Goal: Transaction & Acquisition: Purchase product/service

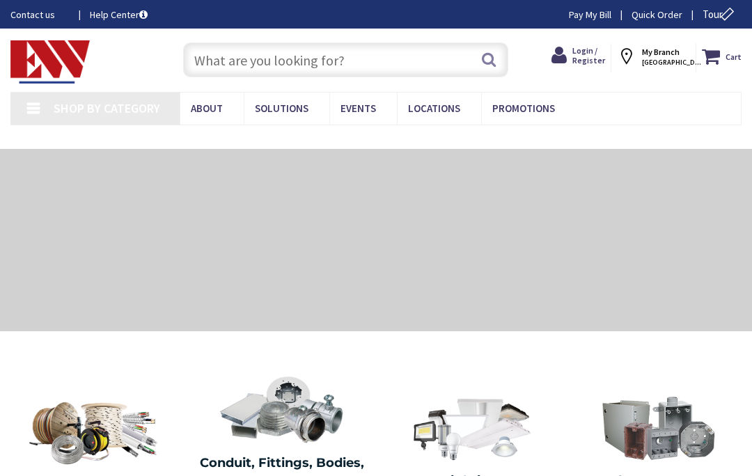
click at [596, 58] on span "Login / Register" at bounding box center [588, 55] width 33 height 20
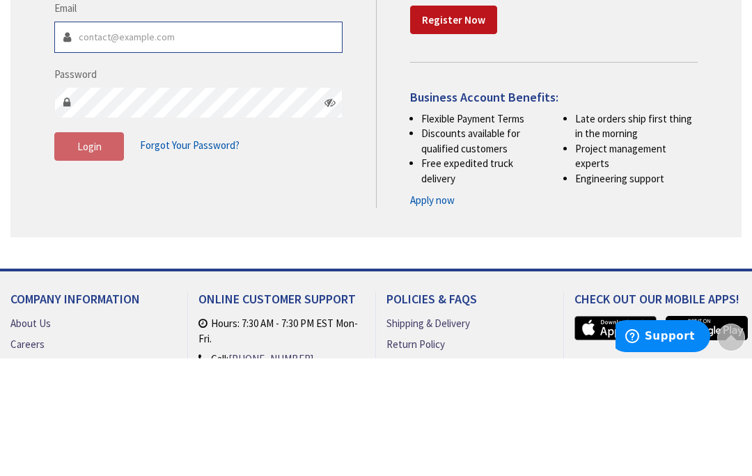
type input "[EMAIL_ADDRESS][DOMAIN_NAME]"
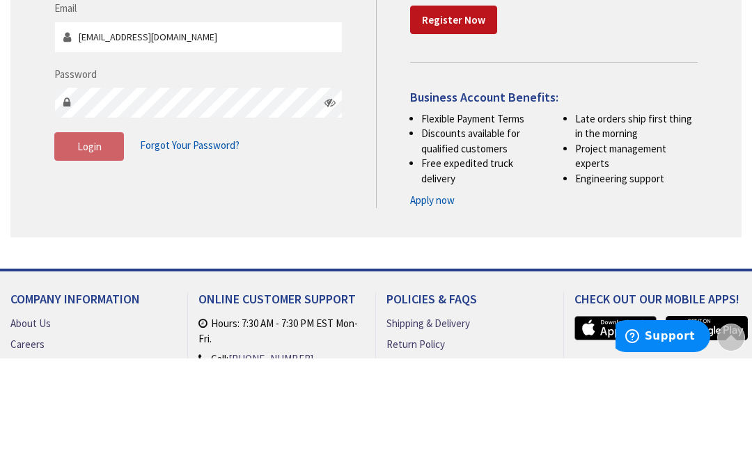
click at [89, 262] on button "Login" at bounding box center [89, 264] width 70 height 29
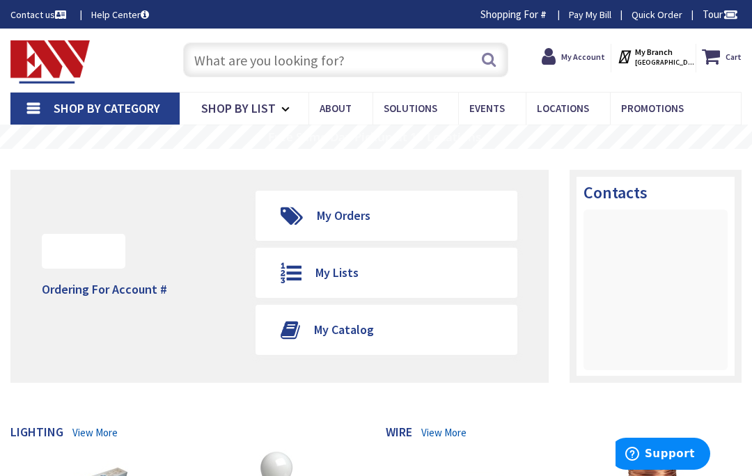
click at [365, 68] on input "text" at bounding box center [346, 59] width 326 height 35
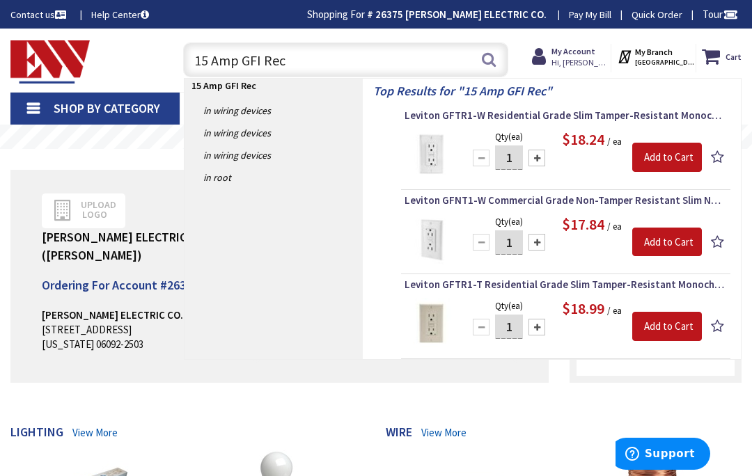
type input "15 Amp GFI Rec"
click at [537, 331] on div at bounding box center [536, 327] width 17 height 17
click at [535, 322] on div at bounding box center [536, 327] width 17 height 17
type input "3"
click at [665, 326] on input "Add to Cart" at bounding box center [667, 326] width 70 height 29
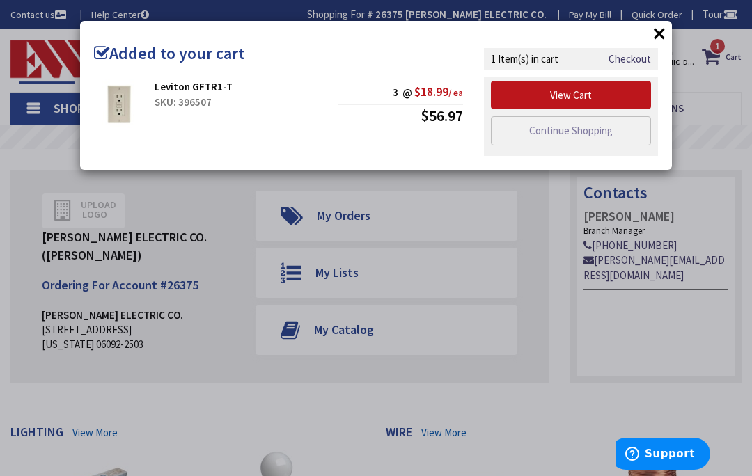
click at [574, 132] on link "Continue Shopping" at bounding box center [571, 130] width 160 height 29
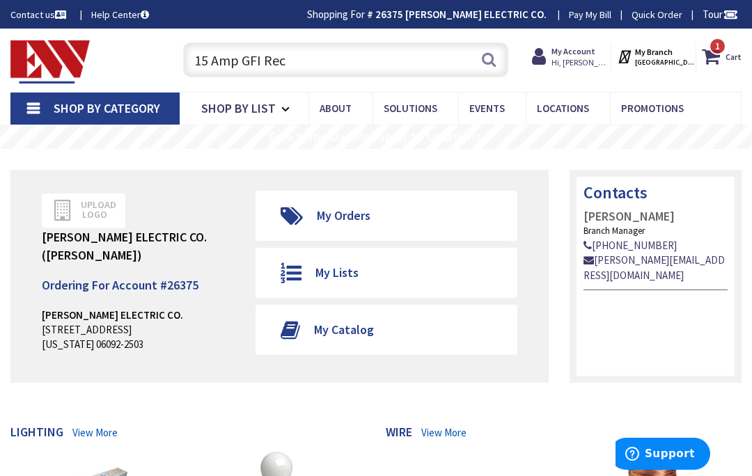
click at [317, 59] on input "15 Amp GFI Rec" at bounding box center [346, 59] width 326 height 35
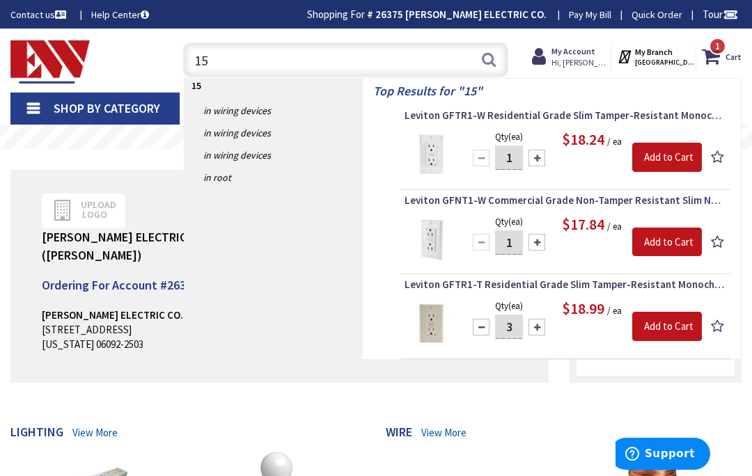
type input "1"
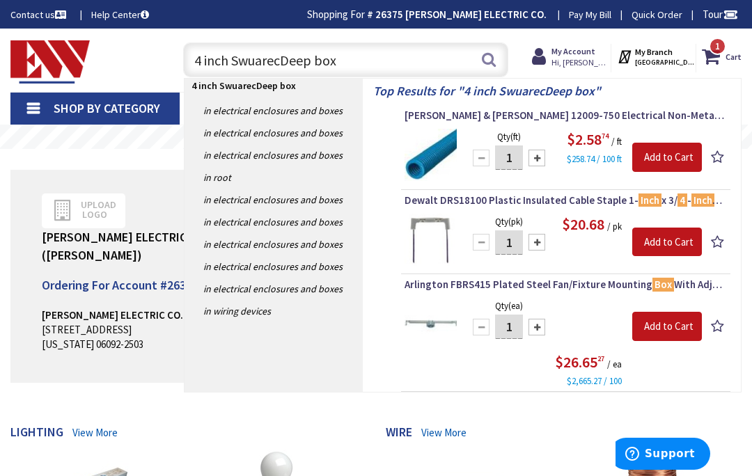
click at [274, 63] on input "4 inch SwuarecDeep box" at bounding box center [346, 59] width 326 height 35
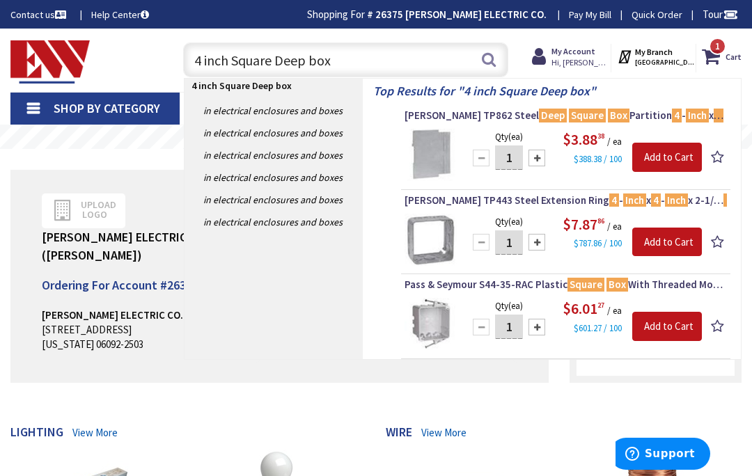
click at [365, 59] on input "4 inch Square Deep box" at bounding box center [346, 59] width 326 height 35
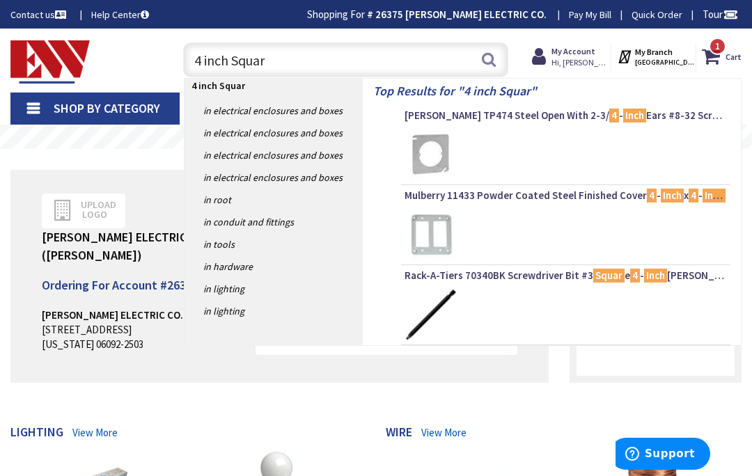
type input "4 inch Squar"
click at [314, 109] on link "in Electrical Enclosures and Boxes" at bounding box center [273, 111] width 178 height 22
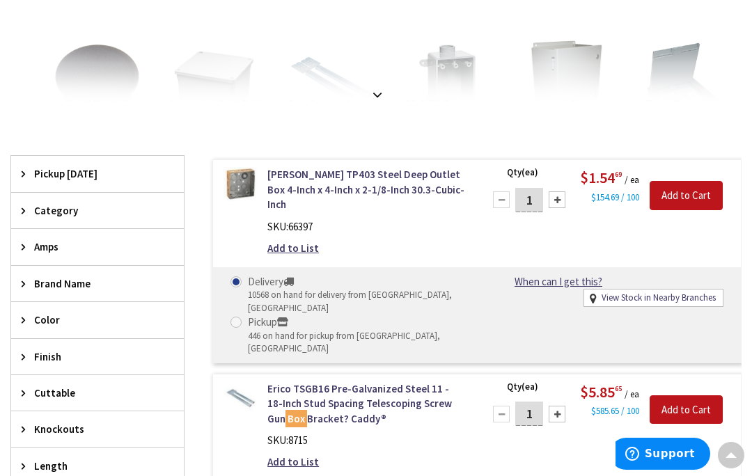
scroll to position [340, 0]
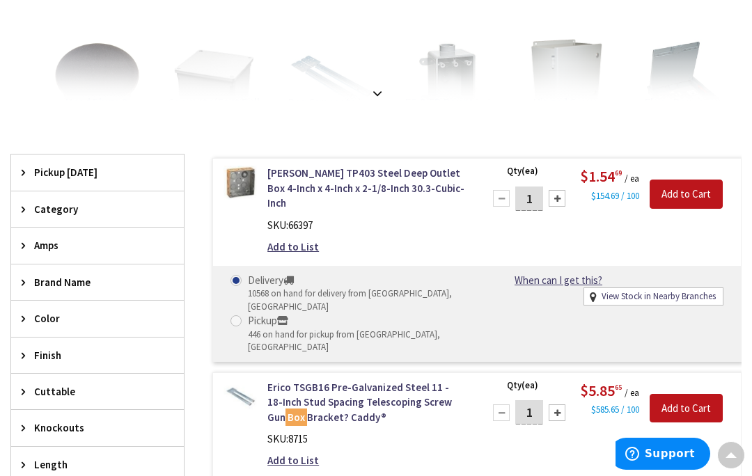
click at [249, 176] on img at bounding box center [239, 182] width 33 height 33
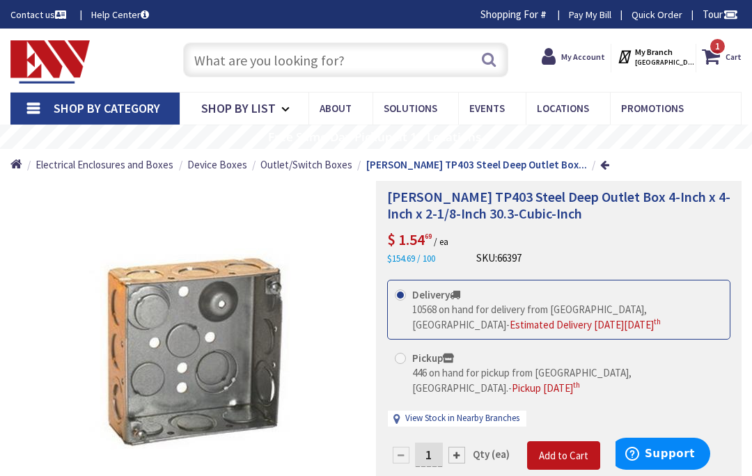
click at [460, 447] on div at bounding box center [456, 455] width 17 height 17
click at [454, 447] on div at bounding box center [456, 455] width 17 height 17
type input "3"
click at [562, 449] on span "Add to Cart" at bounding box center [563, 455] width 49 height 13
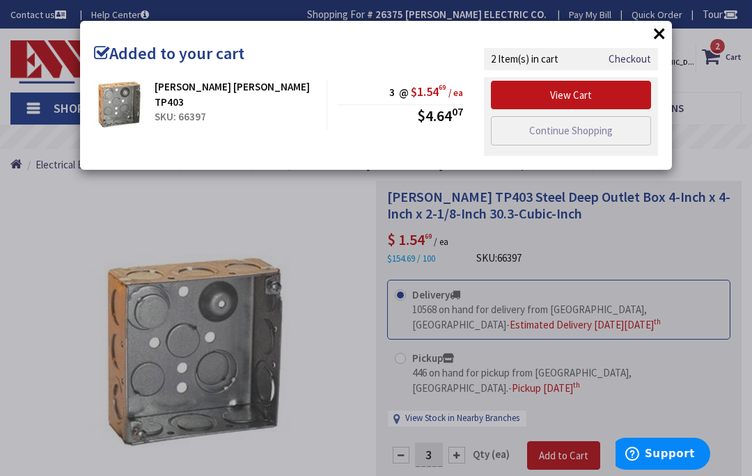
click at [570, 132] on link "Continue Shopping" at bounding box center [571, 130] width 160 height 29
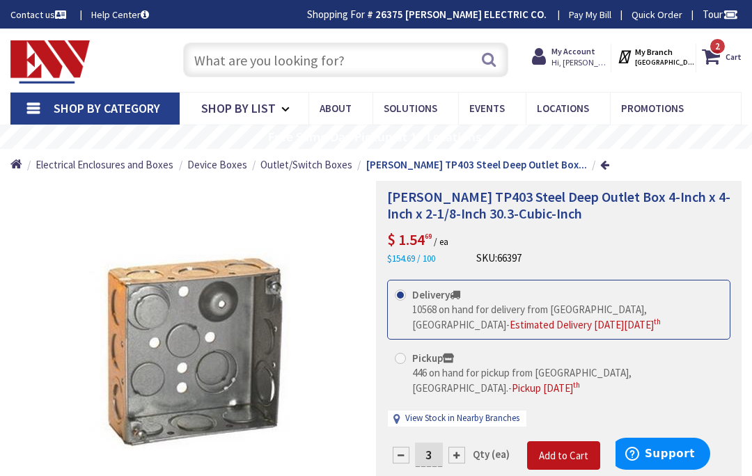
click at [352, 67] on input "text" at bounding box center [346, 59] width 326 height 35
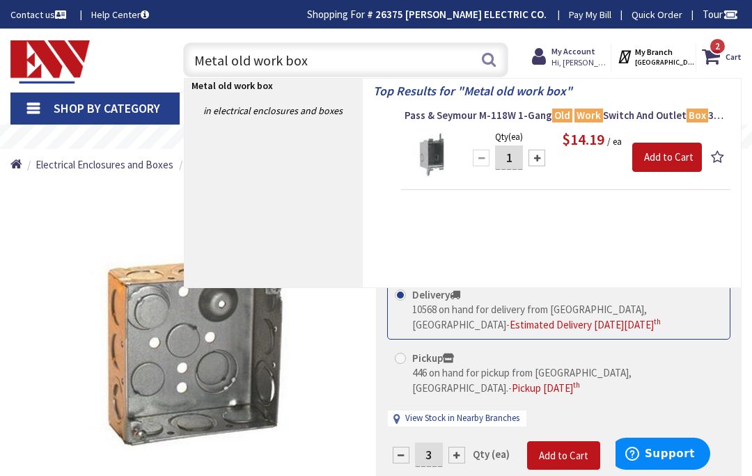
type input "Metal old work box"
click at [489, 58] on button "Search" at bounding box center [489, 59] width 18 height 31
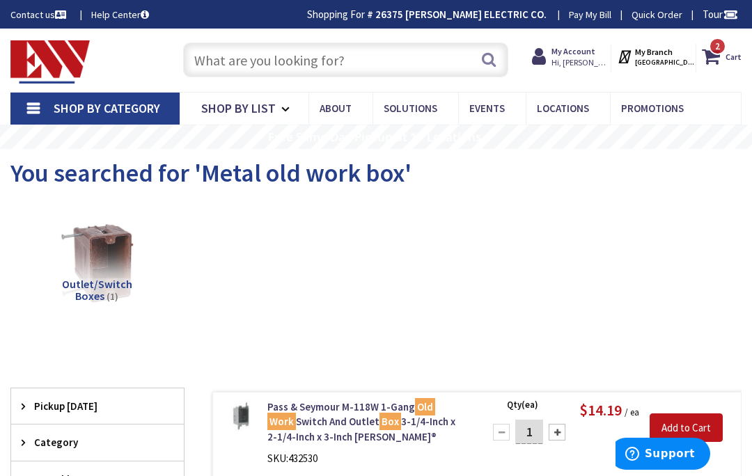
click at [371, 63] on input "text" at bounding box center [346, 59] width 326 height 35
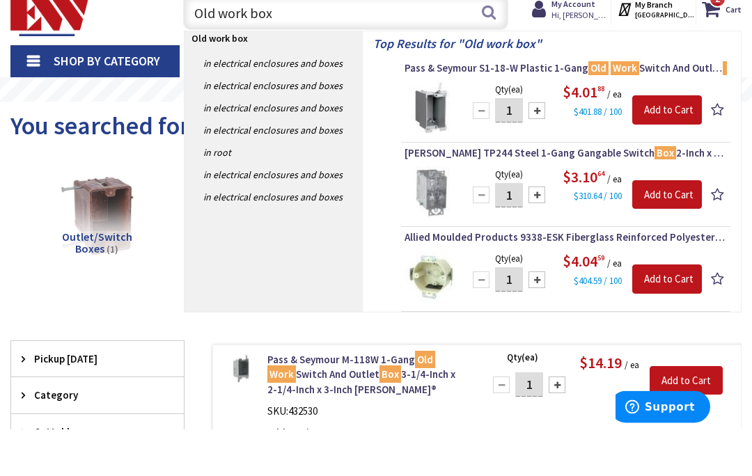
type input "Old work box"
click at [455, 214] on img at bounding box center [430, 240] width 52 height 52
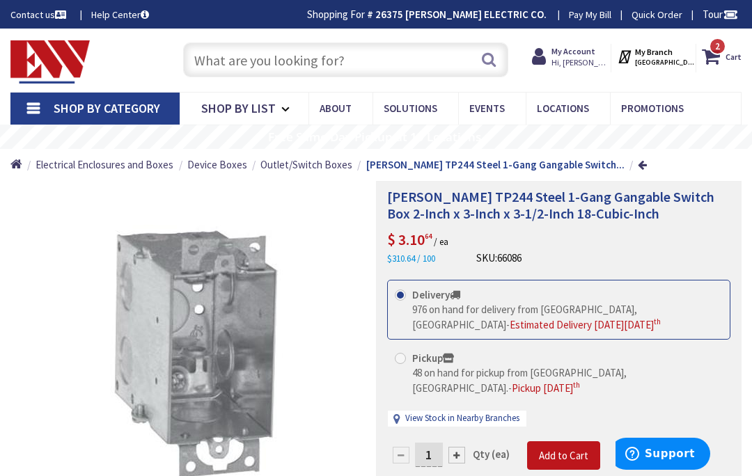
click at [375, 62] on input "text" at bounding box center [346, 59] width 326 height 35
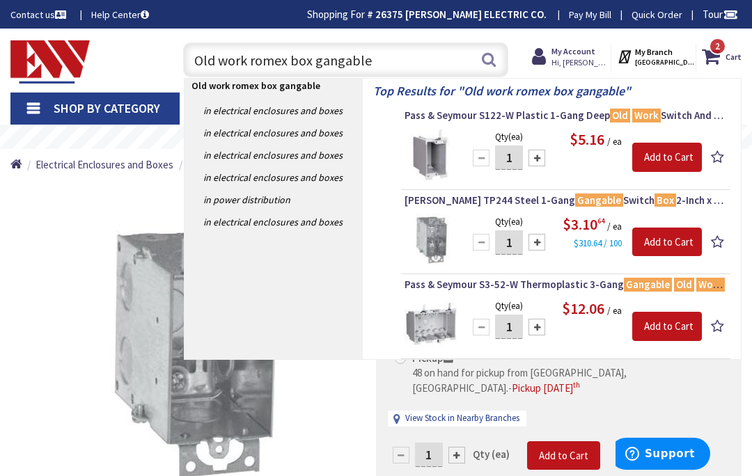
type input "Old work romex box gangable"
click at [490, 61] on button "Search" at bounding box center [489, 59] width 18 height 31
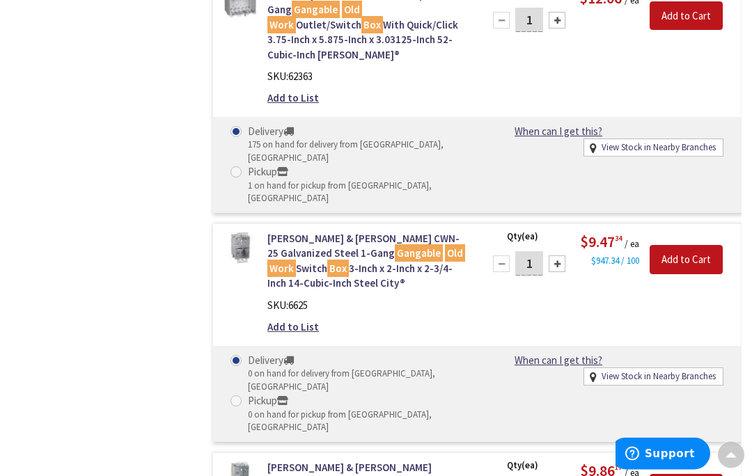
scroll to position [855, 0]
click at [255, 460] on img at bounding box center [239, 476] width 33 height 33
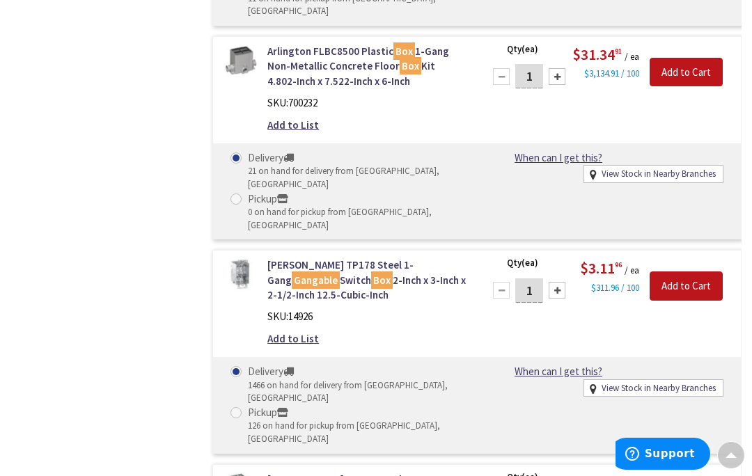
scroll to position [2464, 0]
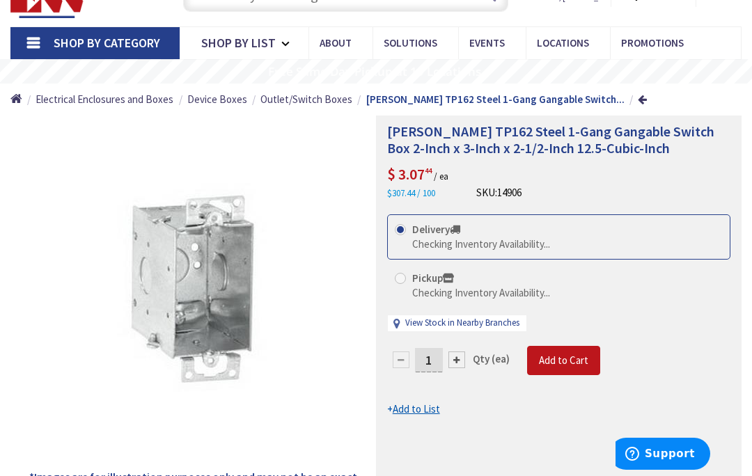
scroll to position [69, 0]
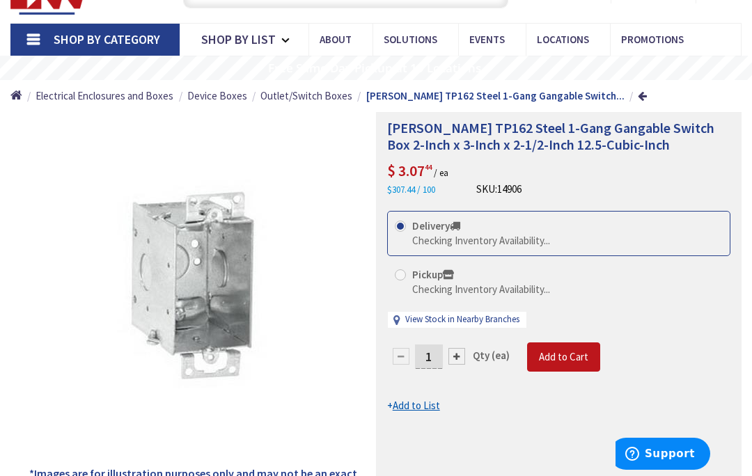
click at [460, 352] on div at bounding box center [456, 356] width 17 height 17
click at [459, 354] on div at bounding box center [559, 306] width 364 height 386
click at [463, 352] on div at bounding box center [559, 306] width 364 height 386
click at [466, 350] on div at bounding box center [559, 306] width 364 height 386
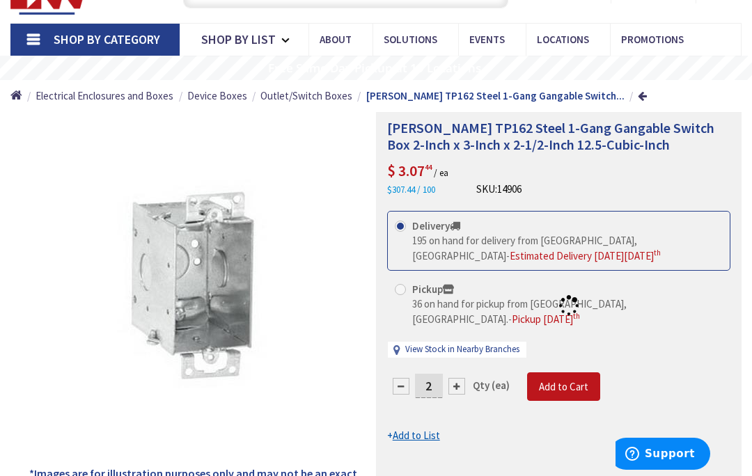
click at [460, 354] on div at bounding box center [559, 306] width 364 height 386
click at [447, 374] on div at bounding box center [559, 306] width 364 height 386
click at [450, 370] on div at bounding box center [559, 306] width 364 height 386
click at [459, 378] on div at bounding box center [456, 386] width 17 height 17
click at [457, 378] on div at bounding box center [456, 386] width 17 height 17
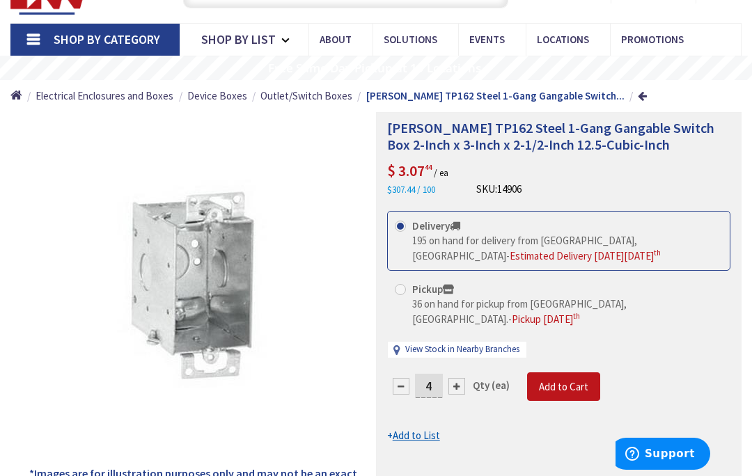
click at [457, 378] on div at bounding box center [456, 386] width 17 height 17
type input "5"
click at [560, 380] on span "Add to Cart" at bounding box center [563, 386] width 49 height 13
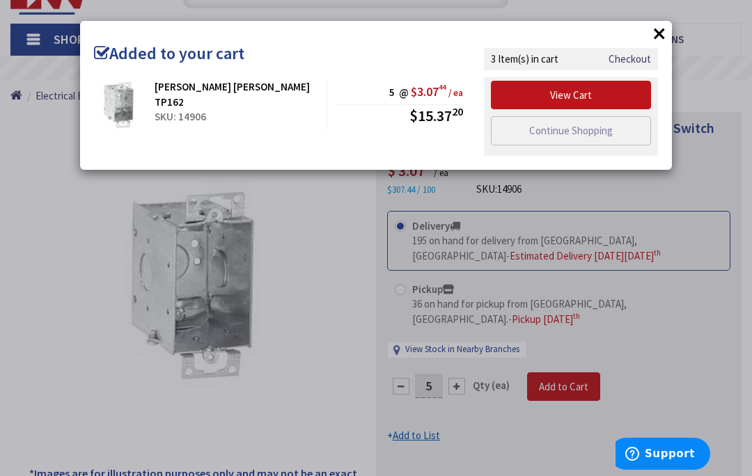
click at [578, 139] on link "Continue Shopping" at bounding box center [571, 130] width 160 height 29
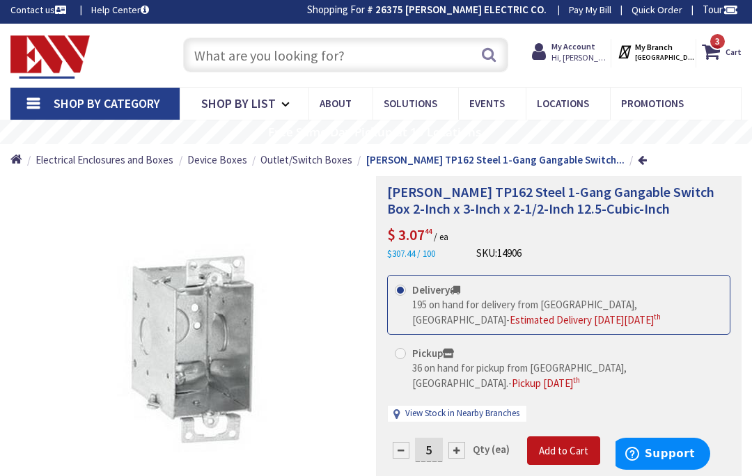
scroll to position [0, 0]
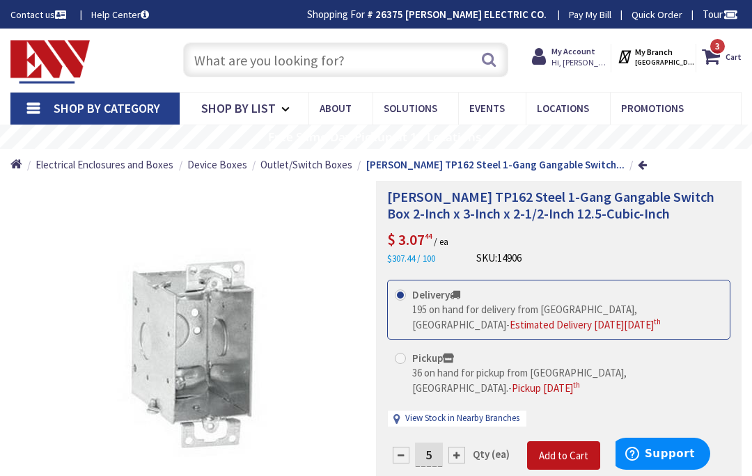
click at [365, 64] on input "text" at bounding box center [346, 59] width 326 height 35
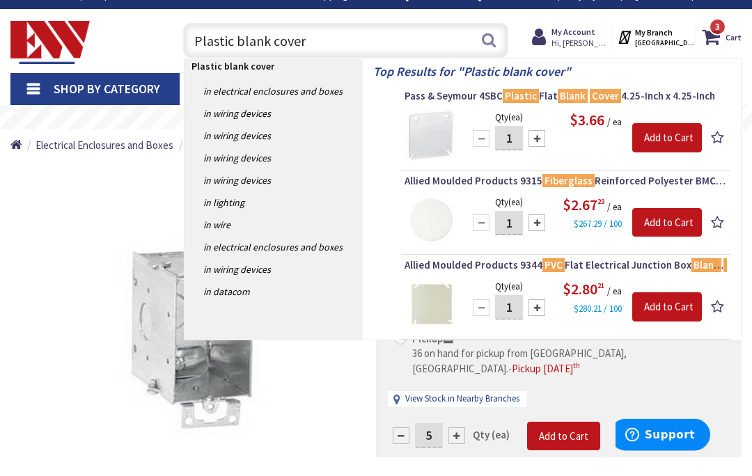
type input "Plastic blank cover"
click at [496, 45] on button "Search" at bounding box center [489, 59] width 18 height 31
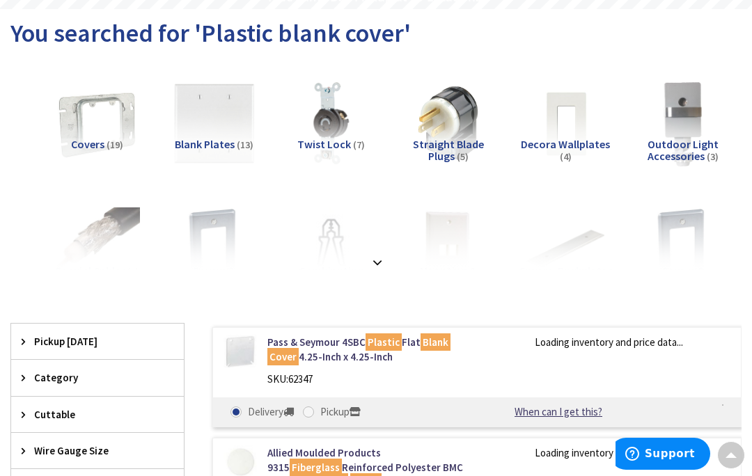
click at [226, 122] on img at bounding box center [214, 124] width 86 height 86
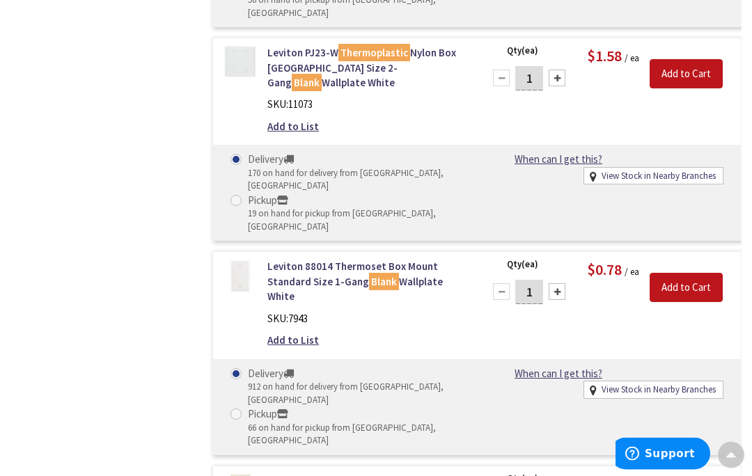
scroll to position [1527, 0]
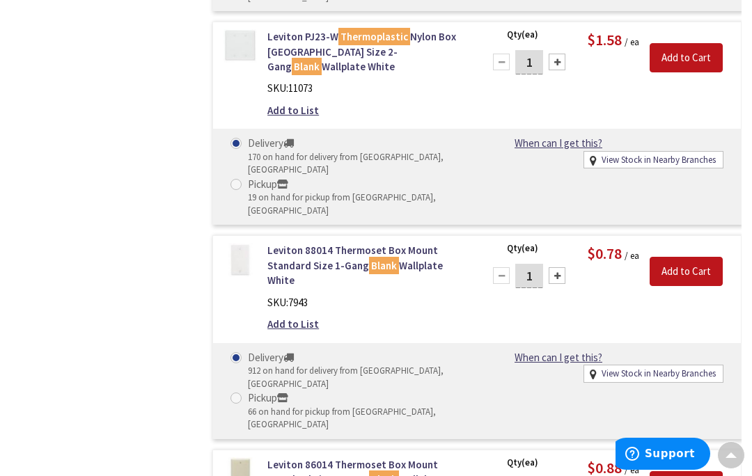
type input "5"
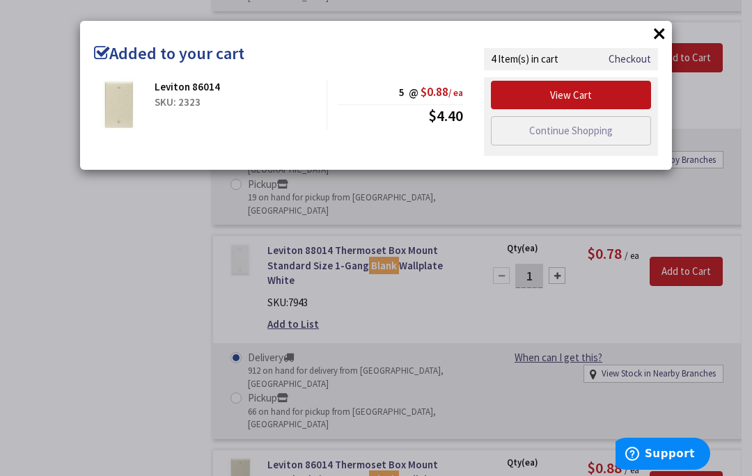
click at [581, 133] on link "Continue Shopping" at bounding box center [571, 130] width 160 height 29
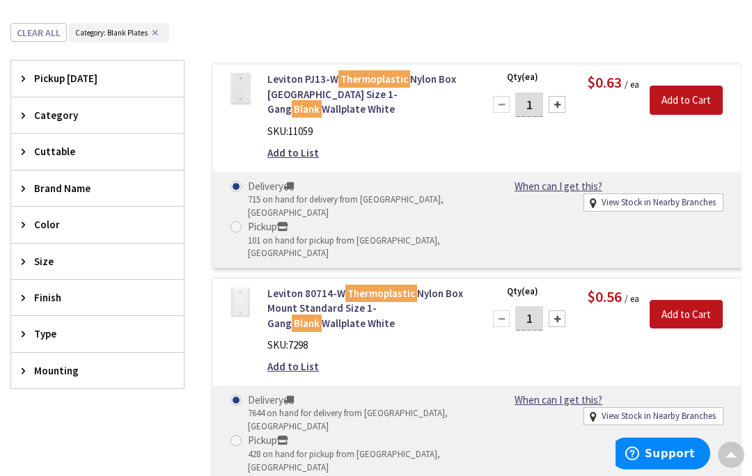
scroll to position [413, 0]
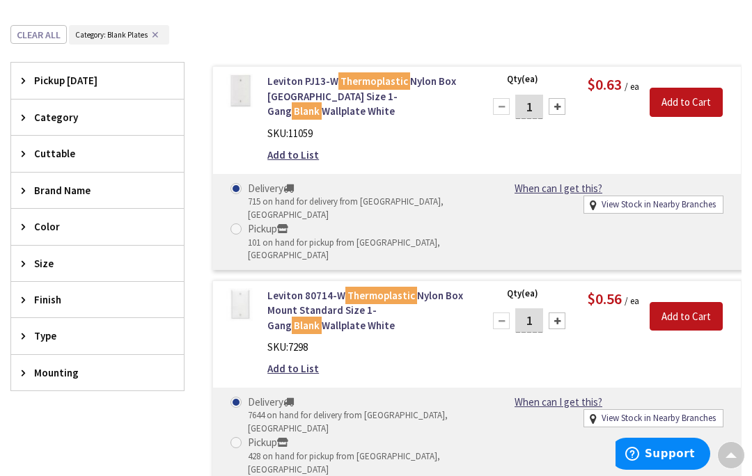
click at [558, 313] on div at bounding box center [556, 321] width 17 height 17
click at [559, 313] on div at bounding box center [556, 321] width 17 height 17
click at [558, 313] on div at bounding box center [556, 321] width 17 height 17
click at [554, 313] on div at bounding box center [556, 321] width 17 height 17
type input "5"
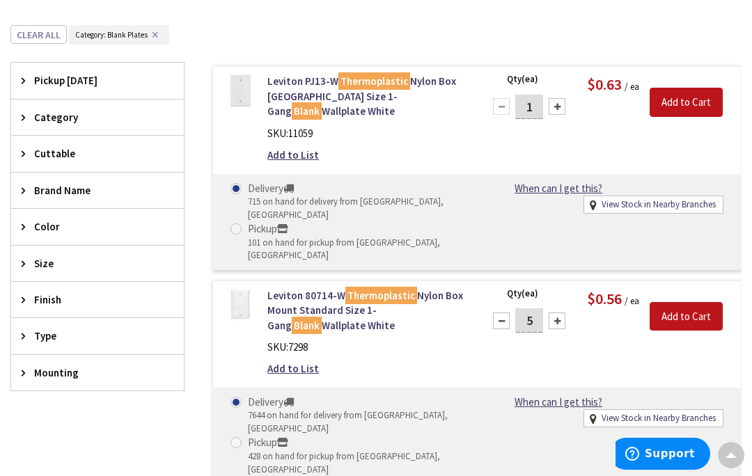
click at [686, 302] on input "Add to Cart" at bounding box center [685, 316] width 73 height 29
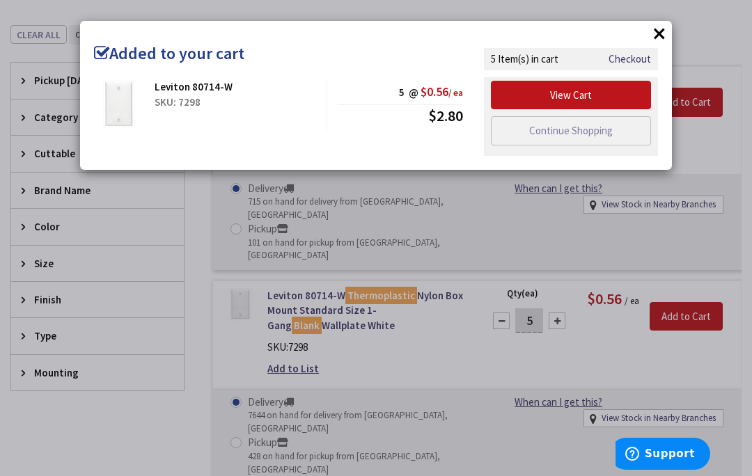
click at [592, 134] on link "Continue Shopping" at bounding box center [571, 130] width 160 height 29
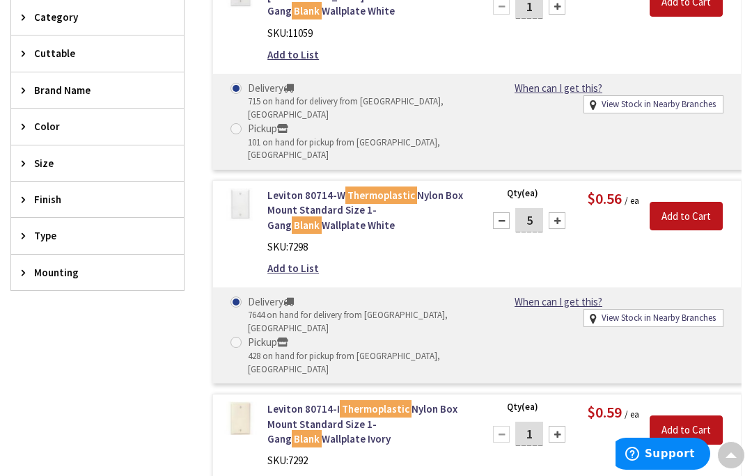
scroll to position [516, 0]
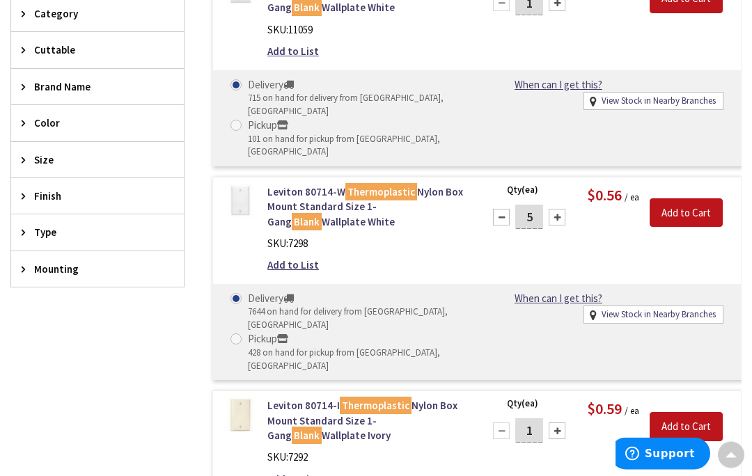
click at [560, 423] on div at bounding box center [556, 431] width 17 height 17
click at [558, 423] on div at bounding box center [556, 431] width 17 height 17
click at [557, 423] on div at bounding box center [556, 431] width 17 height 17
click at [555, 423] on div at bounding box center [556, 431] width 17 height 17
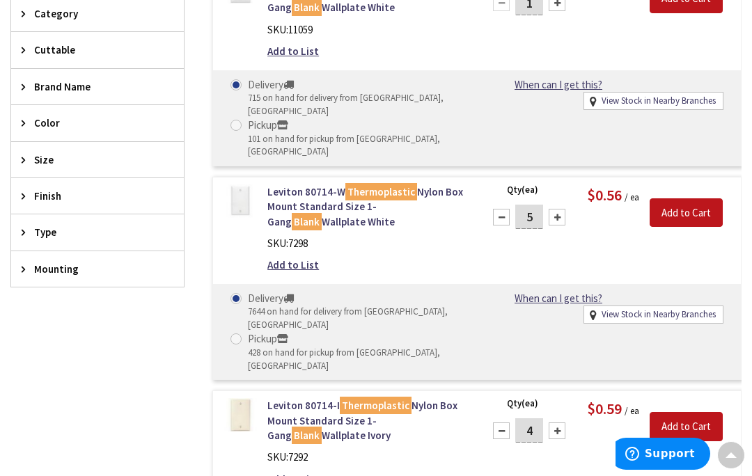
type input "5"
click at [690, 412] on input "Add to Cart" at bounding box center [685, 426] width 73 height 29
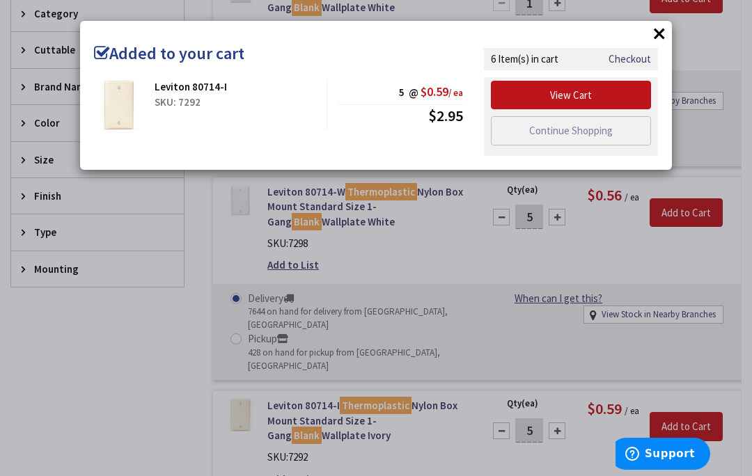
click at [637, 56] on link "Checkout" at bounding box center [629, 59] width 42 height 15
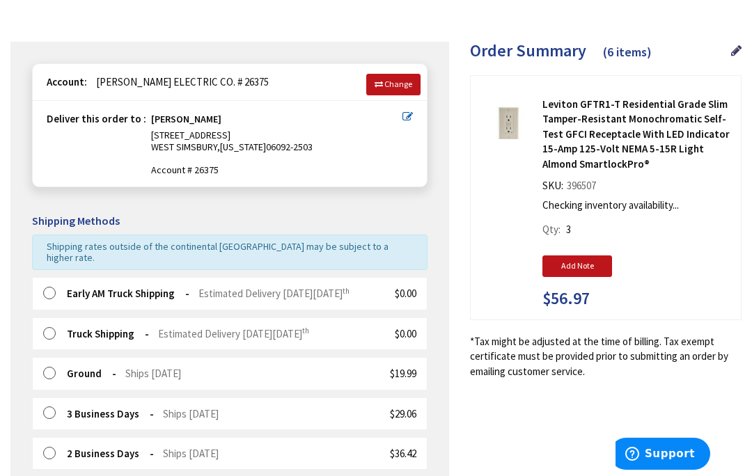
scroll to position [125, 0]
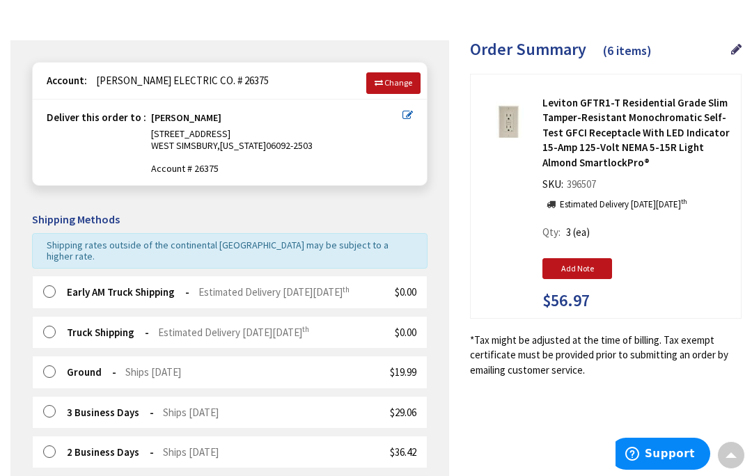
click at [52, 326] on label at bounding box center [54, 333] width 22 height 14
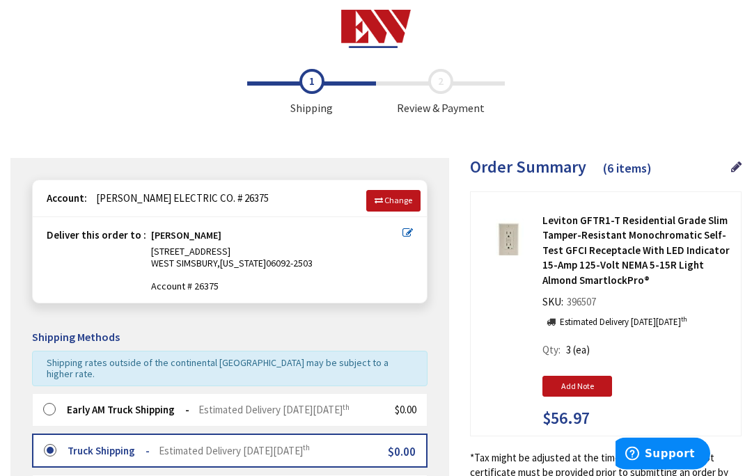
scroll to position [8, 0]
click at [621, 170] on span "(6 items)" at bounding box center [627, 168] width 49 height 16
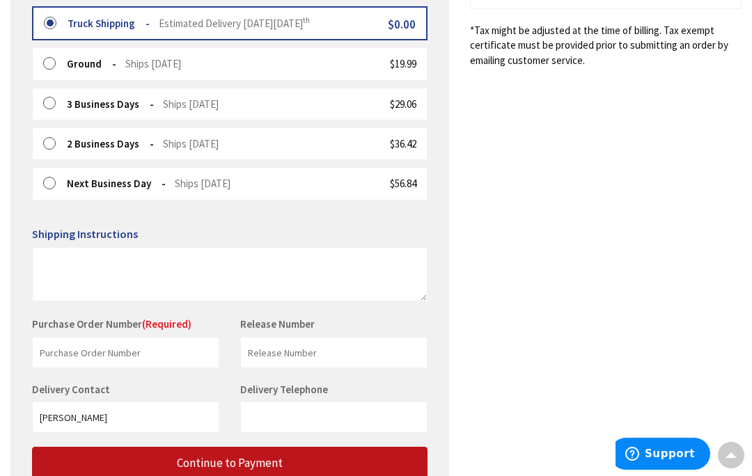
scroll to position [452, 0]
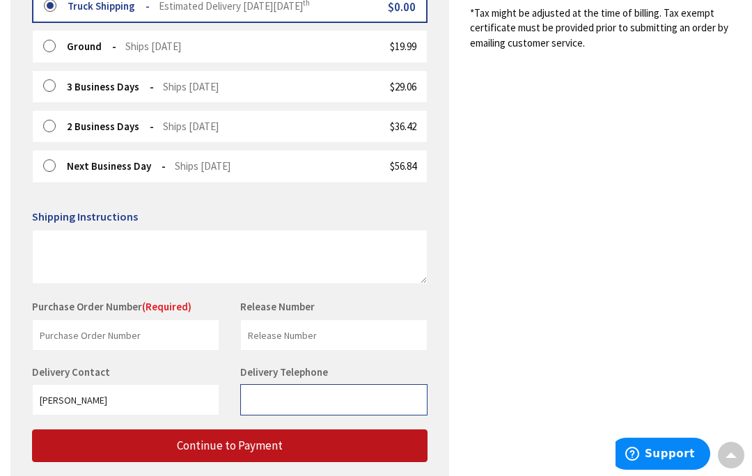
click at [299, 385] on input "Delivery Telephone" at bounding box center [333, 399] width 187 height 31
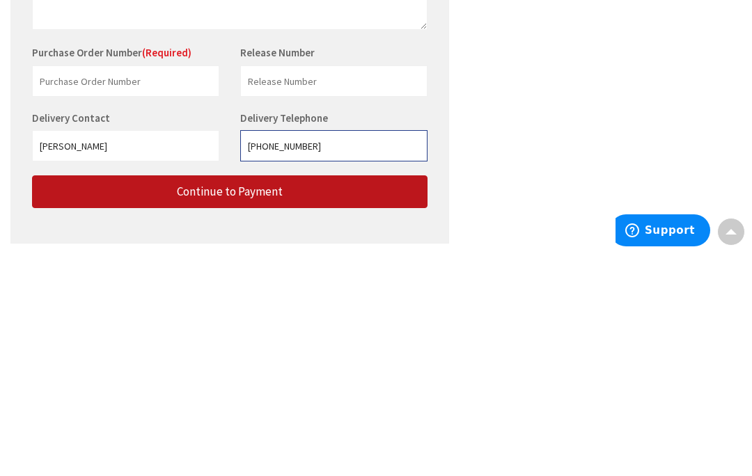
type input "860-558-0464"
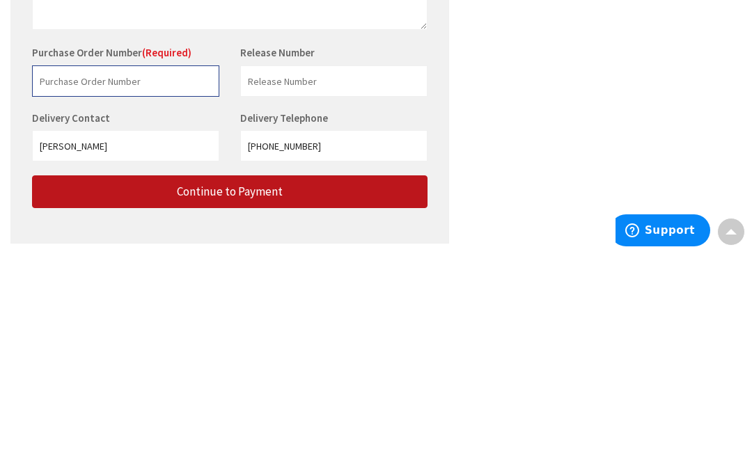
click at [102, 289] on input "text" at bounding box center [125, 304] width 187 height 31
type input "0022"
click at [264, 407] on span "Continue to Payment" at bounding box center [230, 414] width 106 height 15
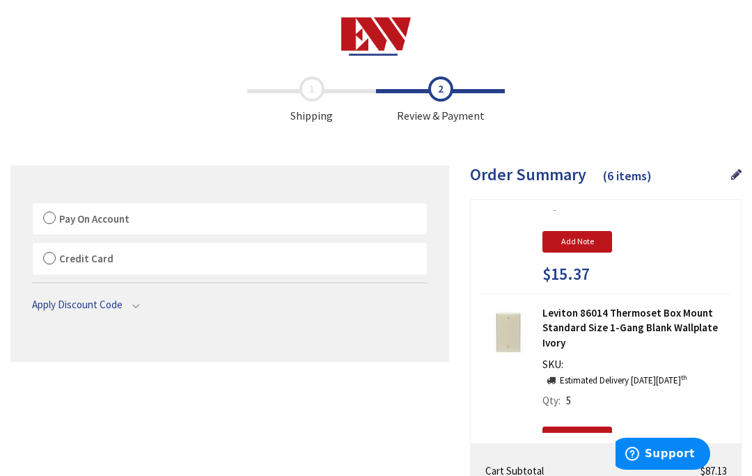
scroll to position [532, 0]
click at [603, 315] on strong "Leviton 86014 Thermoset Box Mount Standard Size 1-Gang Blank Wallplate Ivory" at bounding box center [636, 327] width 188 height 45
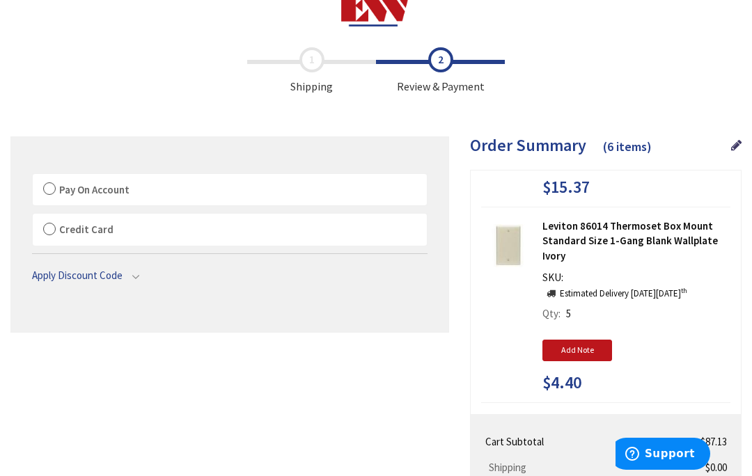
scroll to position [594, 0]
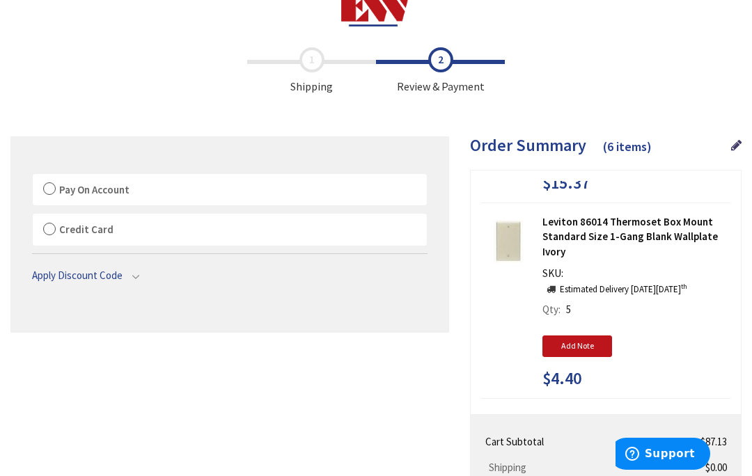
click at [327, 388] on div "Shipping Review & Payment Estimated Total $87.13 6 Some items on your order are…" at bounding box center [375, 445] width 731 height 811
click at [623, 219] on strong "Leviton 86014 Thermoset Box Mount Standard Size 1-Gang Blank Wallplate Ivory" at bounding box center [636, 236] width 188 height 45
click at [583, 335] on input "Add Note" at bounding box center [577, 345] width 70 height 21
click at [693, 306] on div "Qty 5 Add Note Note $4.40" at bounding box center [636, 365] width 188 height 140
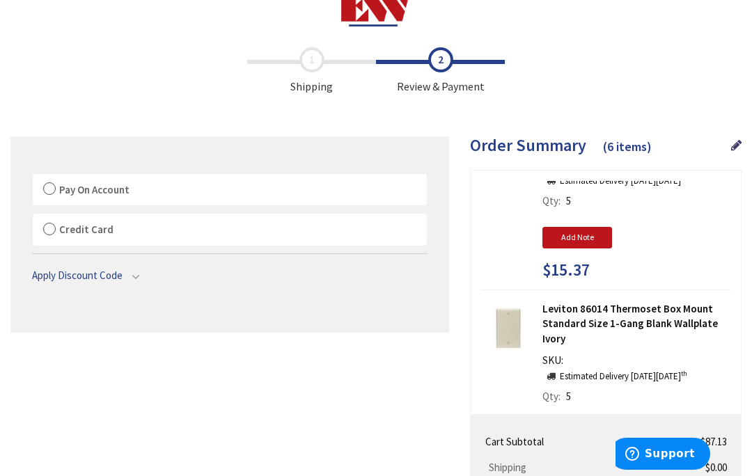
scroll to position [505, 0]
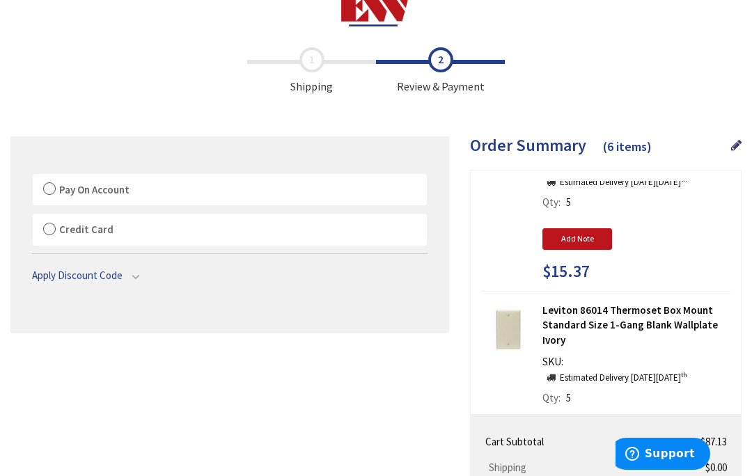
click at [748, 141] on main "Checkout Shipping Review & Payment Estimated Total $87.13 6 Some items on your …" at bounding box center [376, 468] width 752 height 856
click at [556, 147] on span "Order Summary" at bounding box center [528, 145] width 116 height 22
click at [57, 179] on label "Pay On Account" at bounding box center [230, 190] width 394 height 32
click at [33, 177] on input "Pay On Account" at bounding box center [33, 177] width 0 height 0
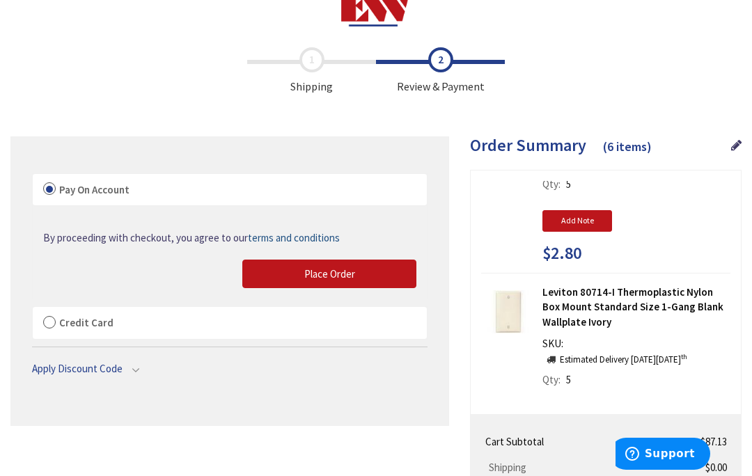
scroll to position [949, 0]
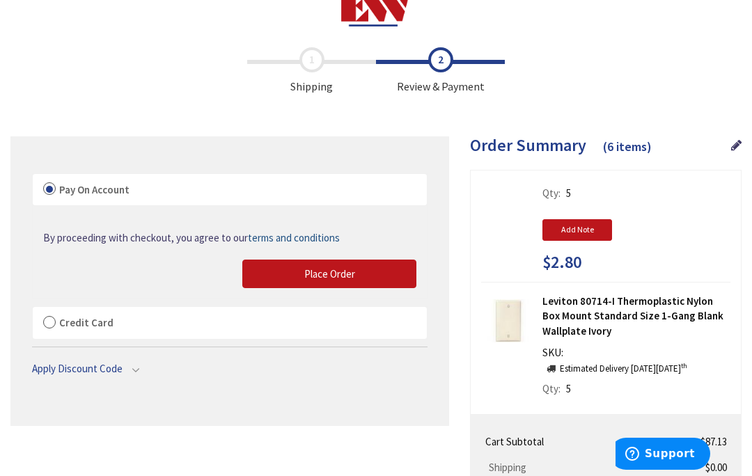
click at [343, 281] on button "Place Order" at bounding box center [329, 274] width 174 height 29
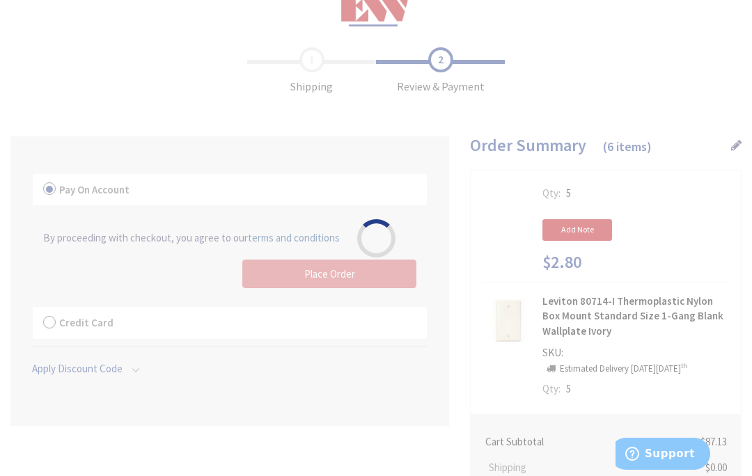
scroll to position [929, 0]
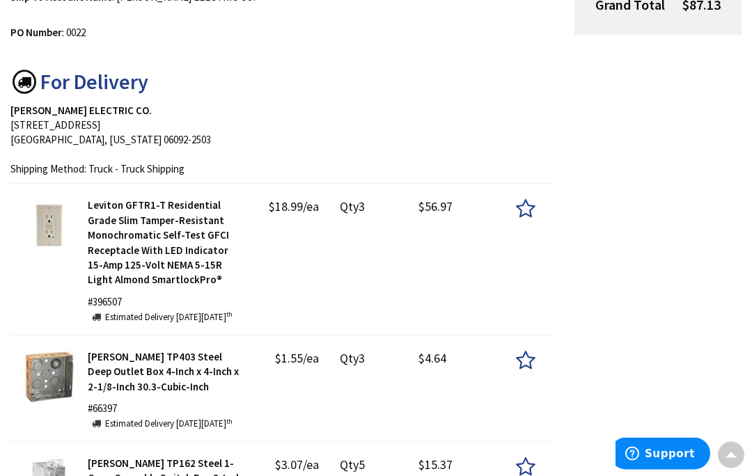
scroll to position [321, 0]
click at [529, 207] on icon at bounding box center [525, 208] width 19 height 21
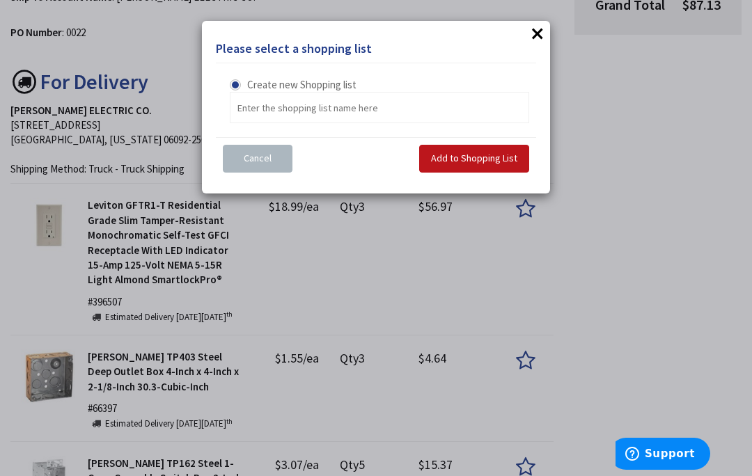
click at [533, 40] on button "×" at bounding box center [537, 33] width 21 height 21
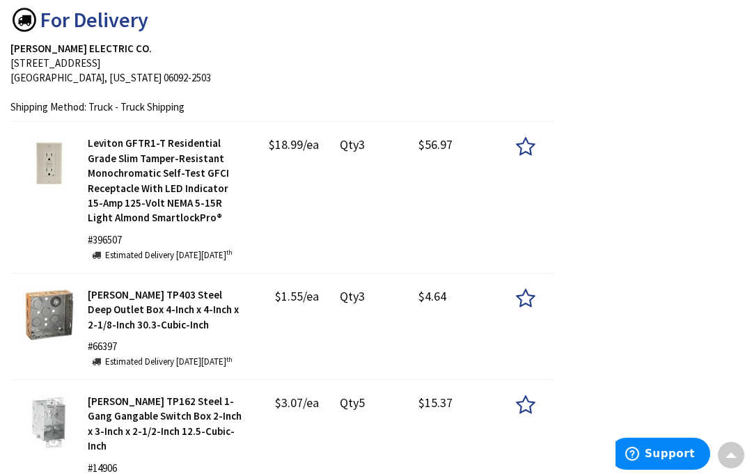
scroll to position [301, 0]
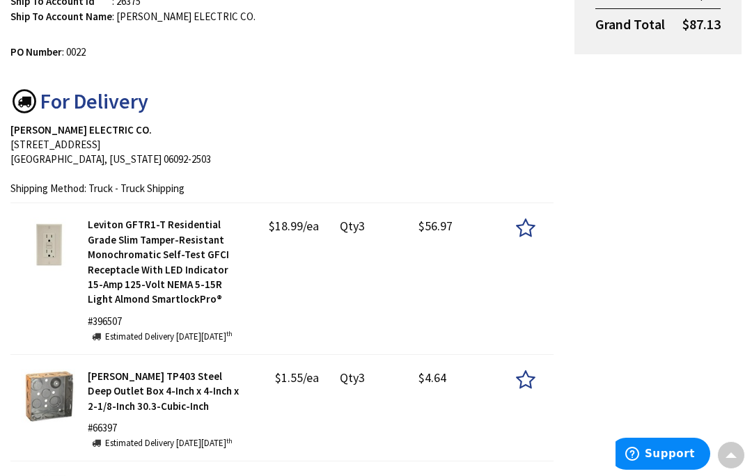
click at [167, 270] on strong "Leviton GFTR1-T Residential Grade Slim Tamper-Resistant Monochromatic Self-Test…" at bounding box center [158, 262] width 141 height 88
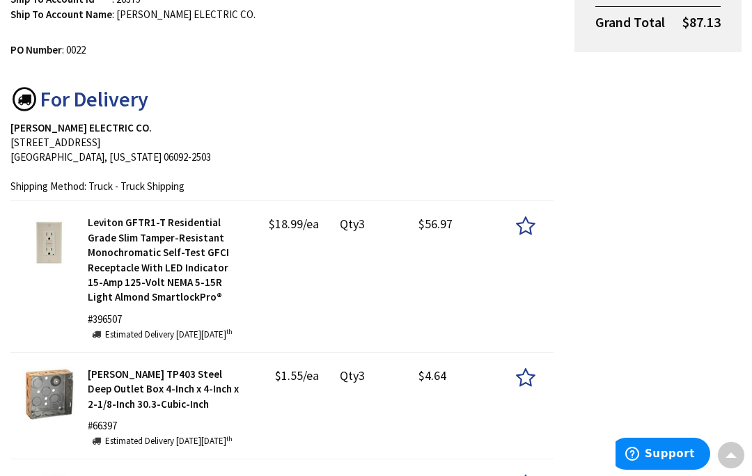
scroll to position [307, 0]
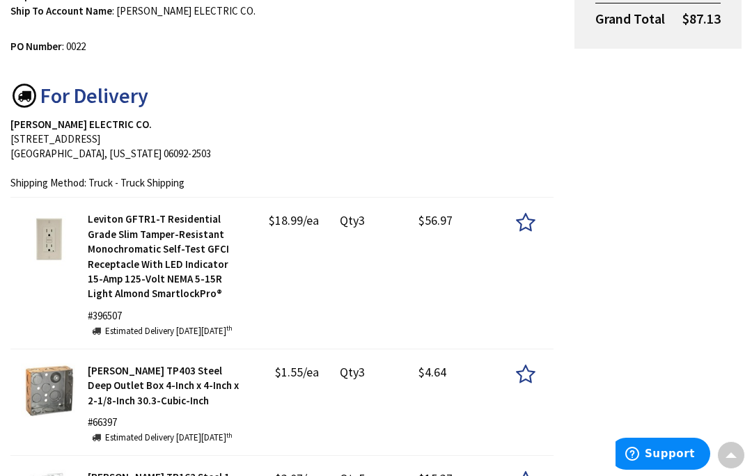
click at [226, 332] on sup "th" at bounding box center [229, 328] width 6 height 9
click at [146, 246] on strong "Leviton GFTR1-T Residential Grade Slim Tamper-Resistant Monochromatic Self-Test…" at bounding box center [158, 256] width 141 height 88
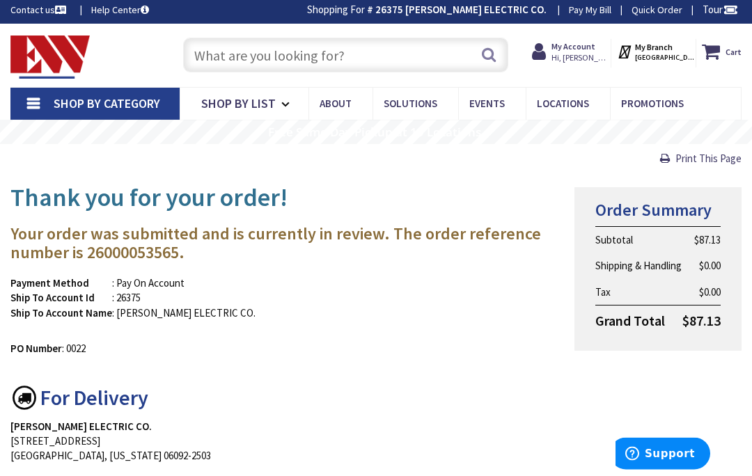
scroll to position [0, 0]
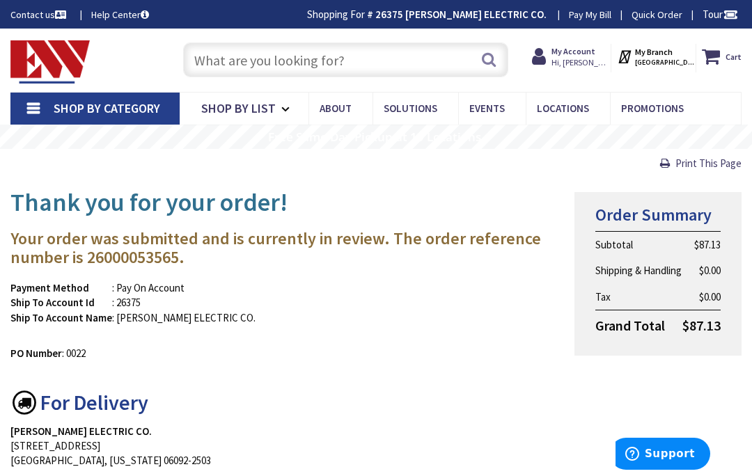
click at [597, 61] on span "Hi, [PERSON_NAME]" at bounding box center [580, 62] width 59 height 11
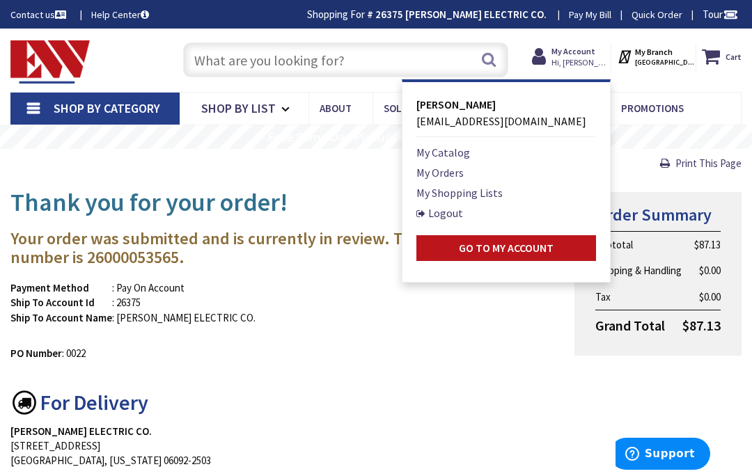
click at [464, 173] on link "My Orders" at bounding box center [439, 172] width 47 height 17
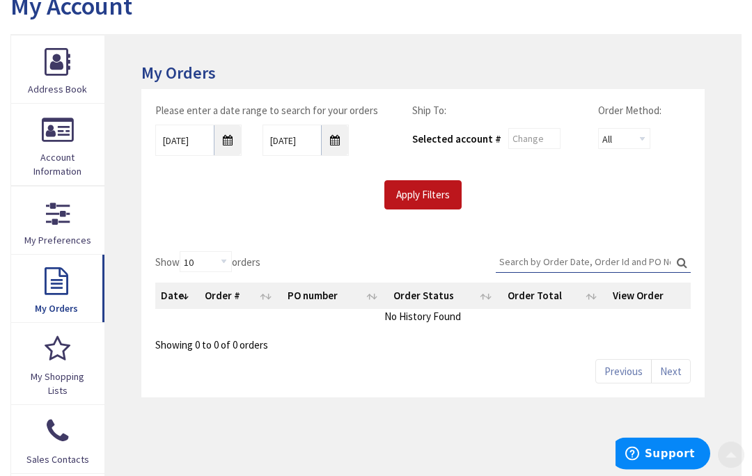
scroll to position [172, 0]
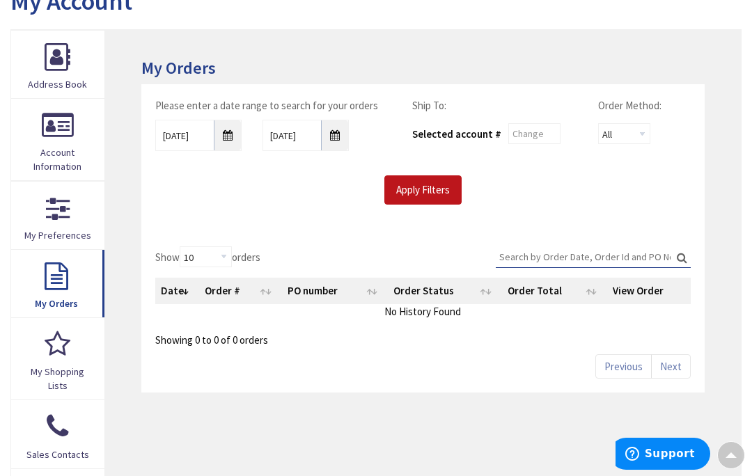
click at [72, 289] on link "My Orders" at bounding box center [57, 284] width 93 height 68
click at [58, 282] on link "My Orders" at bounding box center [57, 284] width 93 height 68
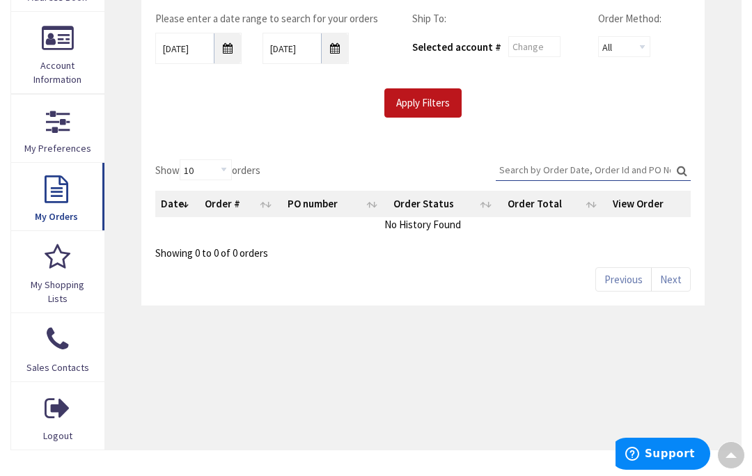
scroll to position [262, 0]
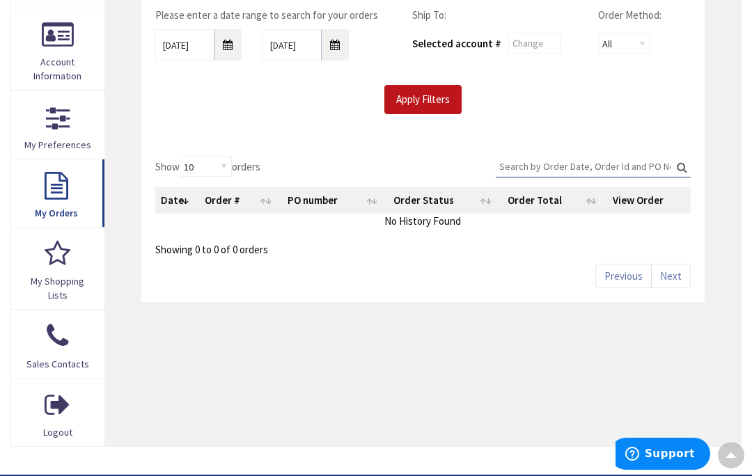
click at [61, 267] on link "My Shopping Lists" at bounding box center [57, 268] width 93 height 81
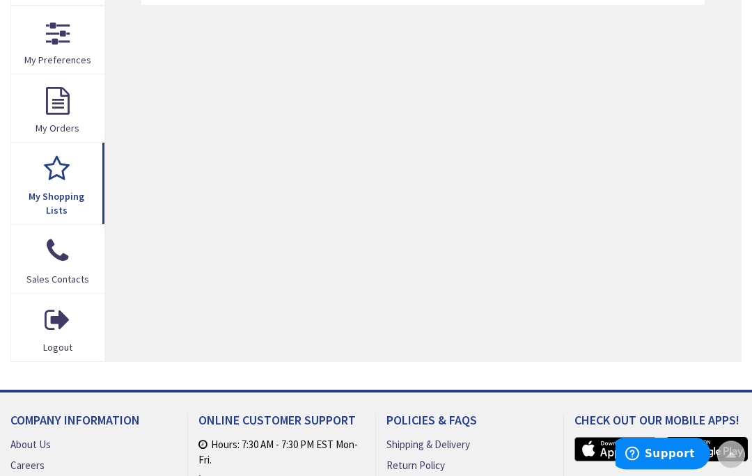
scroll to position [350, 0]
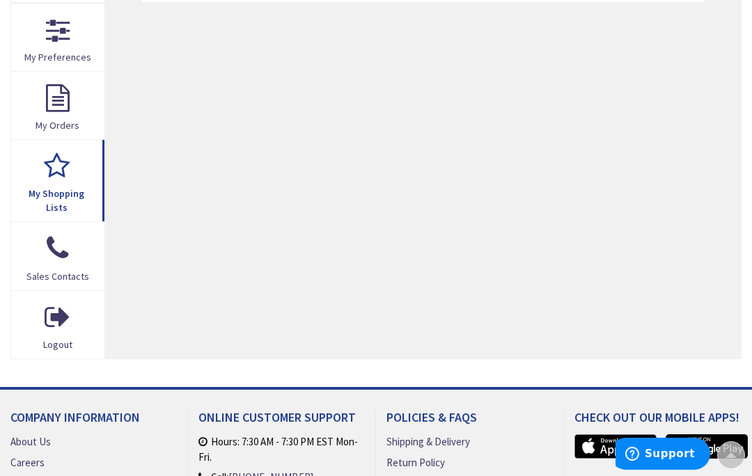
click at [60, 329] on link "Logout" at bounding box center [57, 325] width 93 height 68
